Goal: Task Accomplishment & Management: Use online tool/utility

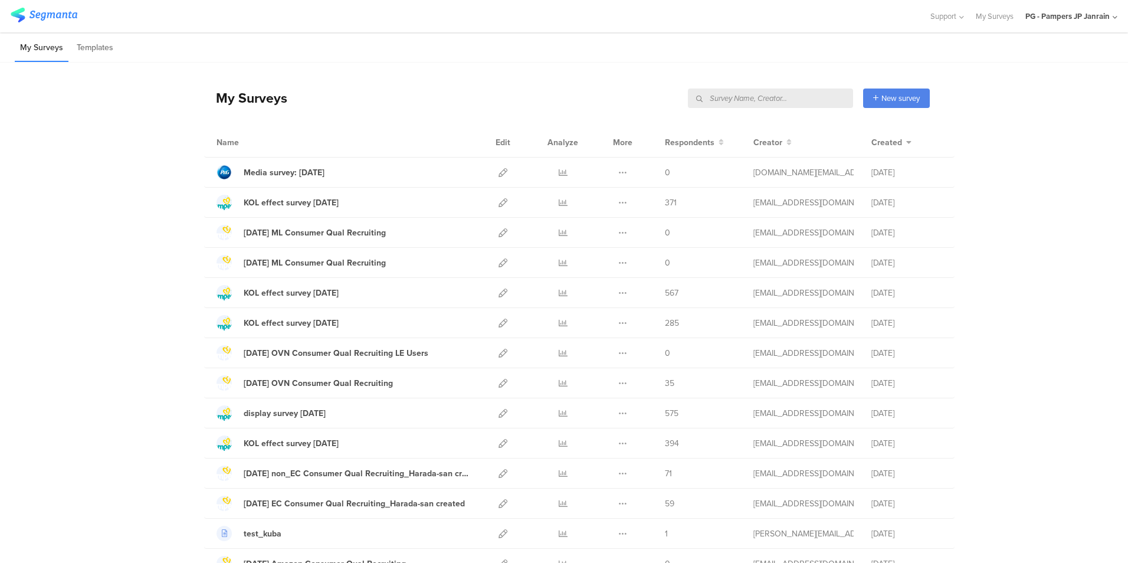
click at [788, 101] on input "text" at bounding box center [770, 97] width 165 height 19
type input "すく"
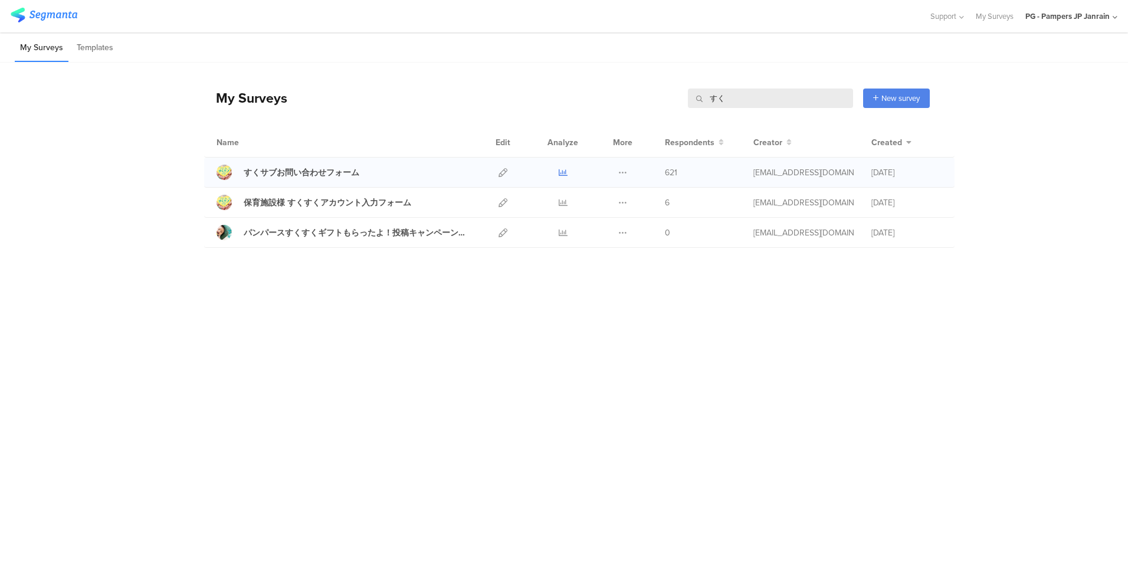
click at [559, 170] on icon at bounding box center [563, 172] width 9 height 9
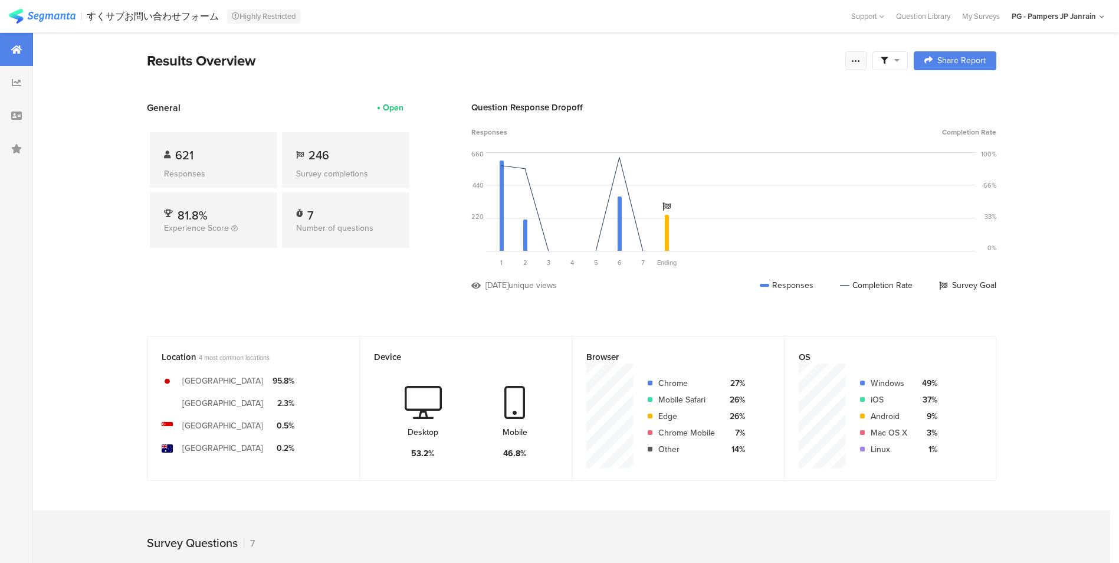
click at [856, 63] on icon at bounding box center [855, 60] width 9 height 9
click at [707, 185] on span "Export Results" at bounding box center [733, 180] width 53 height 12
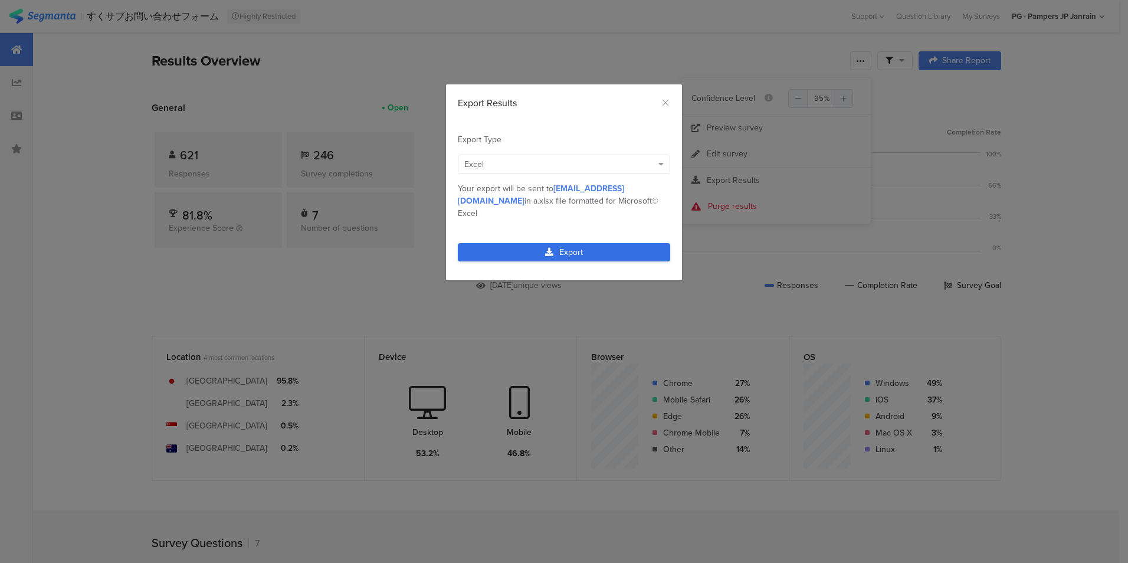
click at [522, 243] on link "Export" at bounding box center [564, 252] width 212 height 18
